Goal: Information Seeking & Learning: Learn about a topic

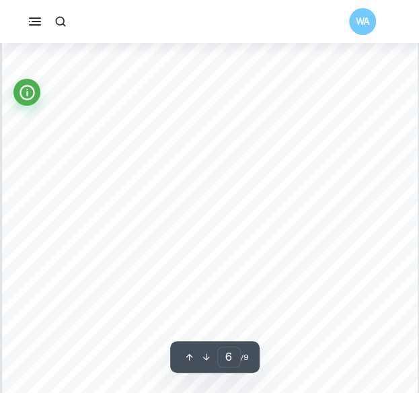
scroll to position [3562, 0]
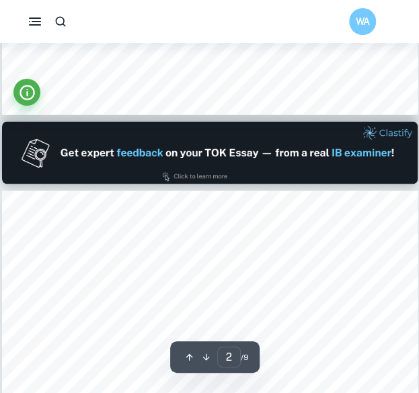
type input "1"
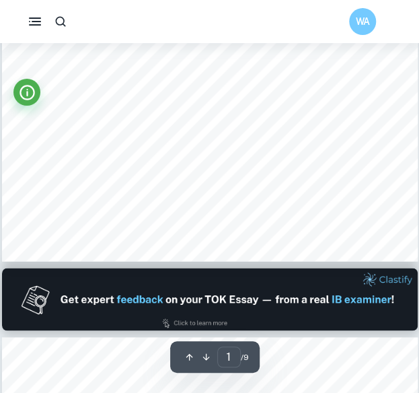
scroll to position [403, 0]
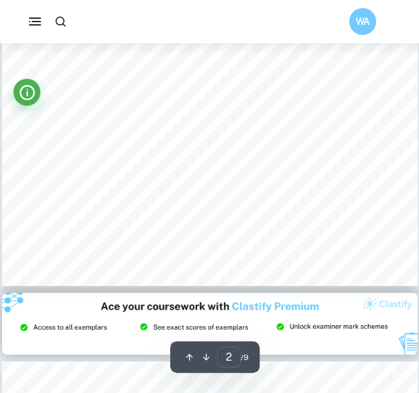
scroll to position [1143, 0]
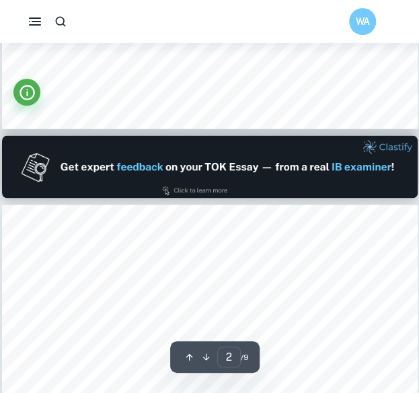
type input "1"
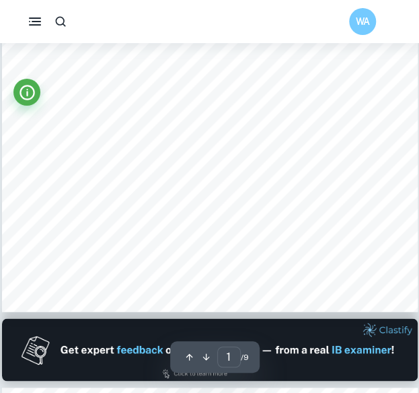
scroll to position [333, 0]
